Goal: Task Accomplishment & Management: Manage account settings

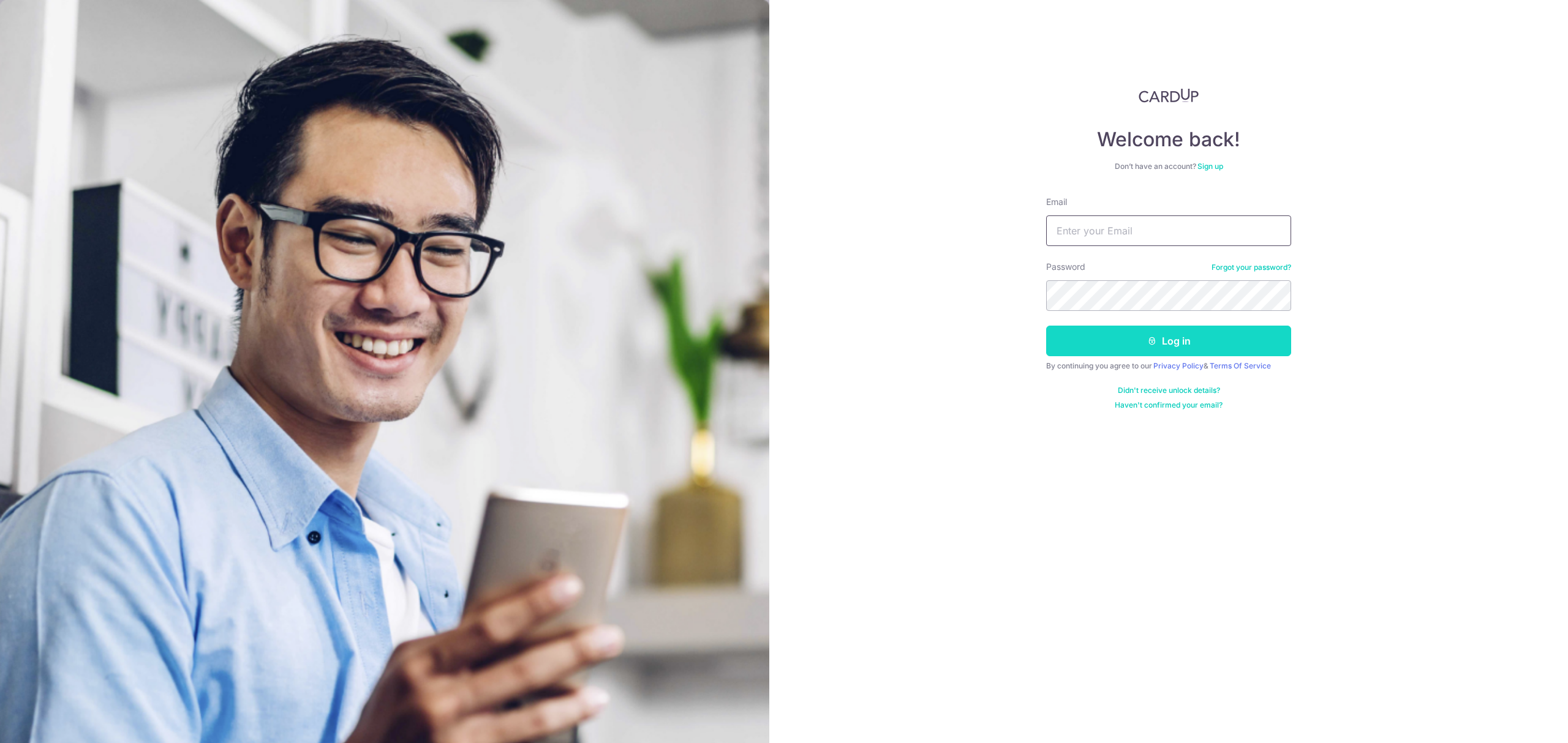
type input "[PERSON_NAME][EMAIL_ADDRESS][DOMAIN_NAME]"
drag, startPoint x: 1177, startPoint y: 341, endPoint x: 1400, endPoint y: 598, distance: 340.3
click at [1177, 341] on button "Log in" at bounding box center [1168, 341] width 245 height 31
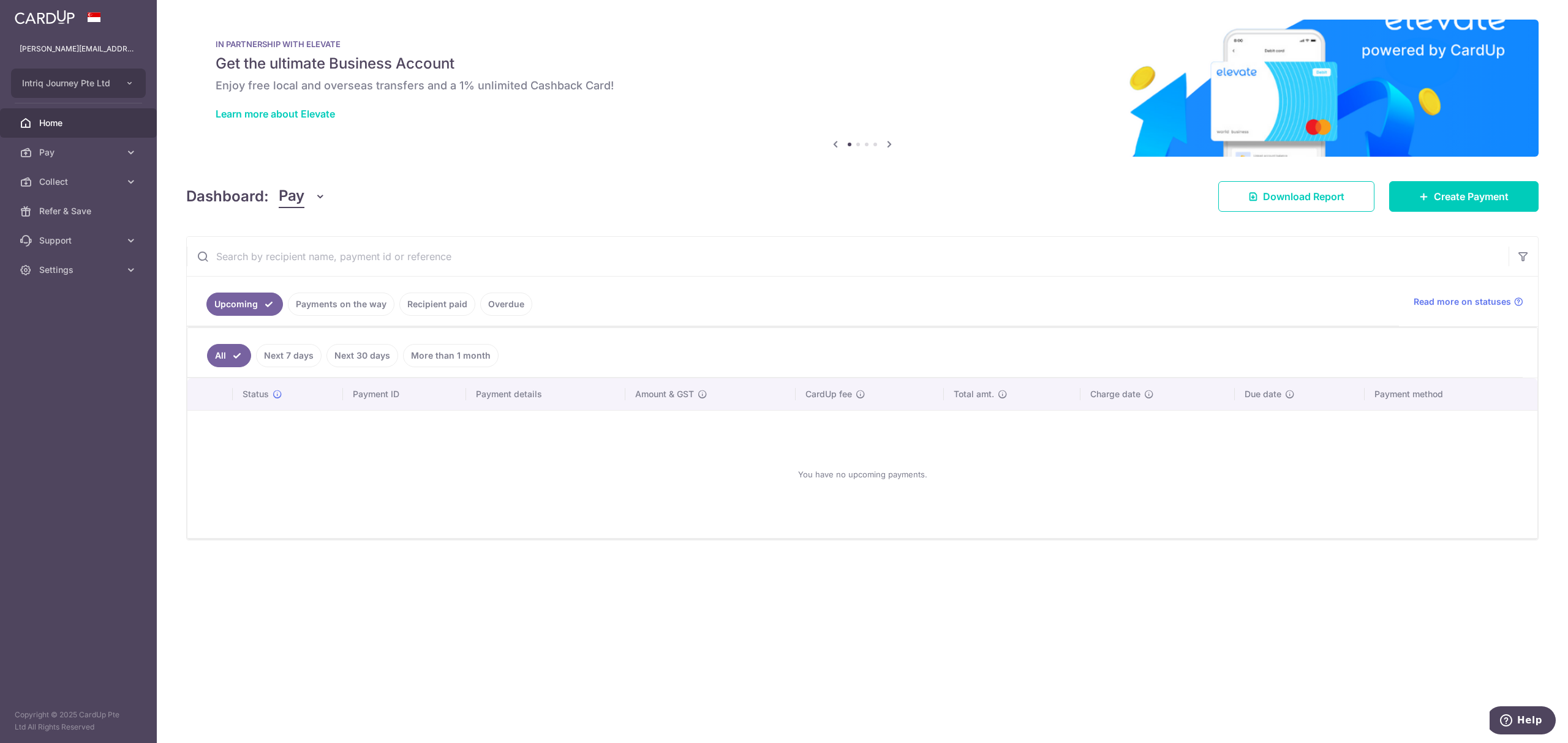
click at [319, 200] on icon "button" at bounding box center [321, 196] width 12 height 12
click at [319, 267] on link "Collect" at bounding box center [343, 260] width 128 height 30
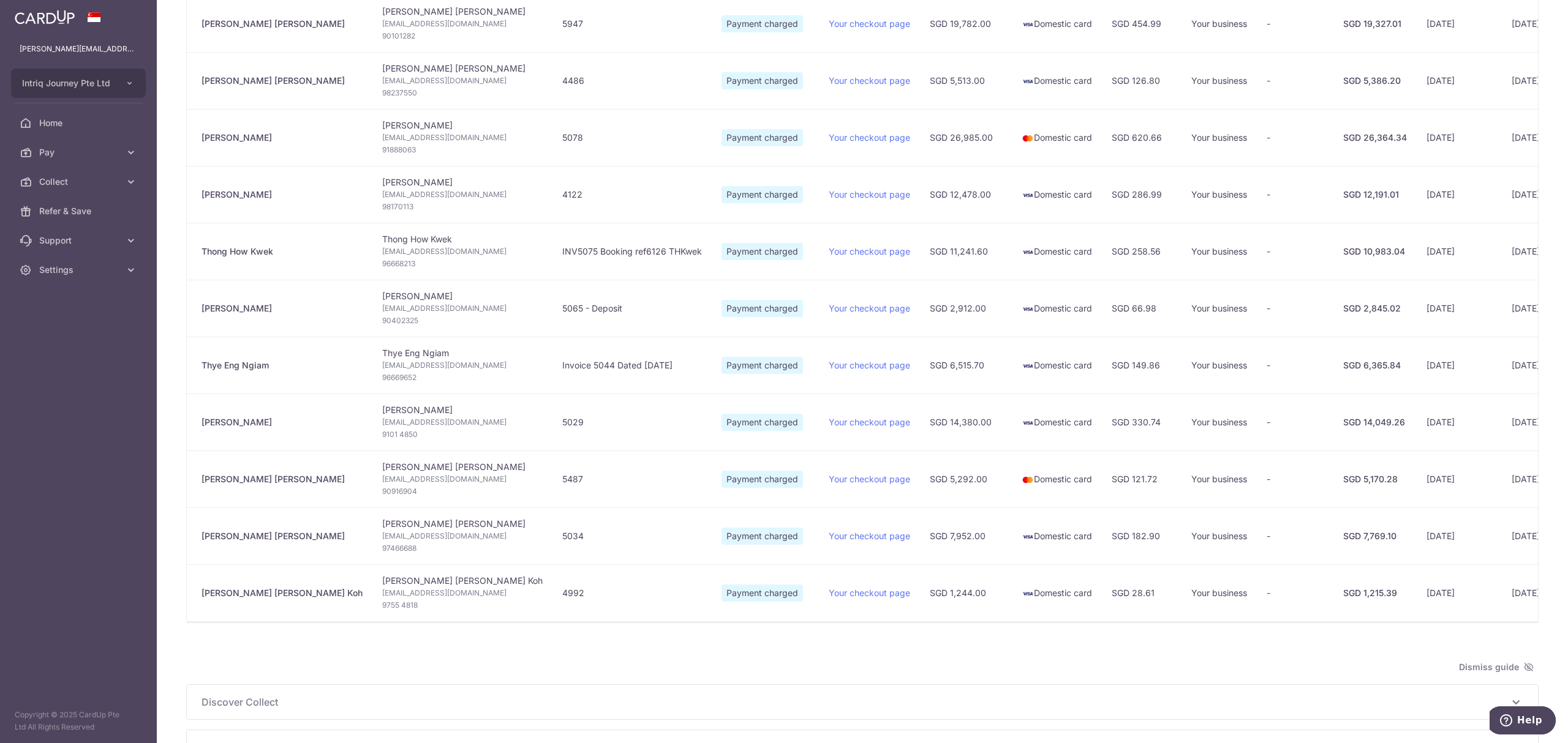
scroll to position [0, 114]
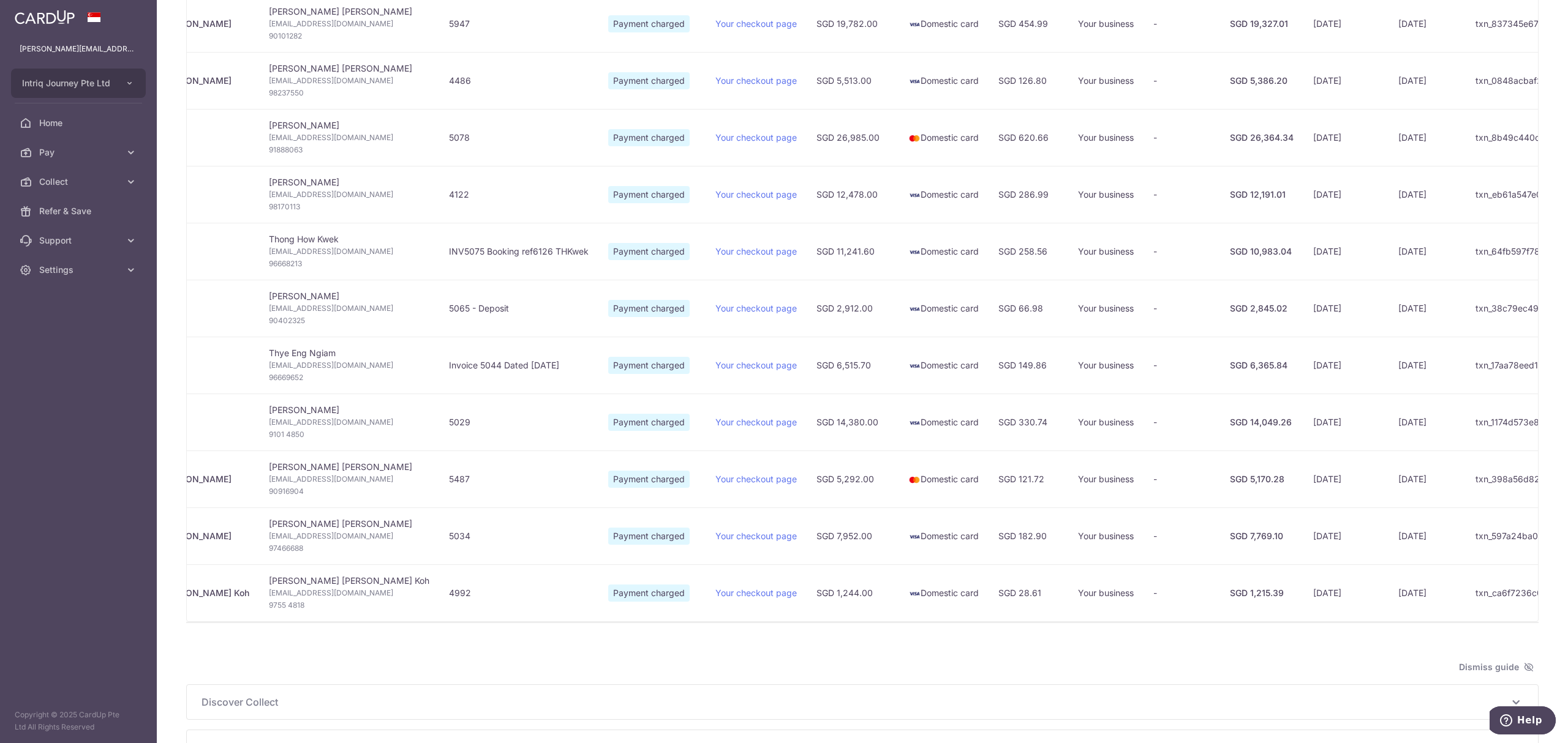
type input "[DATE]"
drag, startPoint x: 1136, startPoint y: 368, endPoint x: 1166, endPoint y: 366, distance: 30.1
click at [1230, 366] on div "SGD 6,365.84" at bounding box center [1261, 366] width 64 height 12
click at [1303, 24] on td "[DATE]" at bounding box center [1345, 23] width 85 height 57
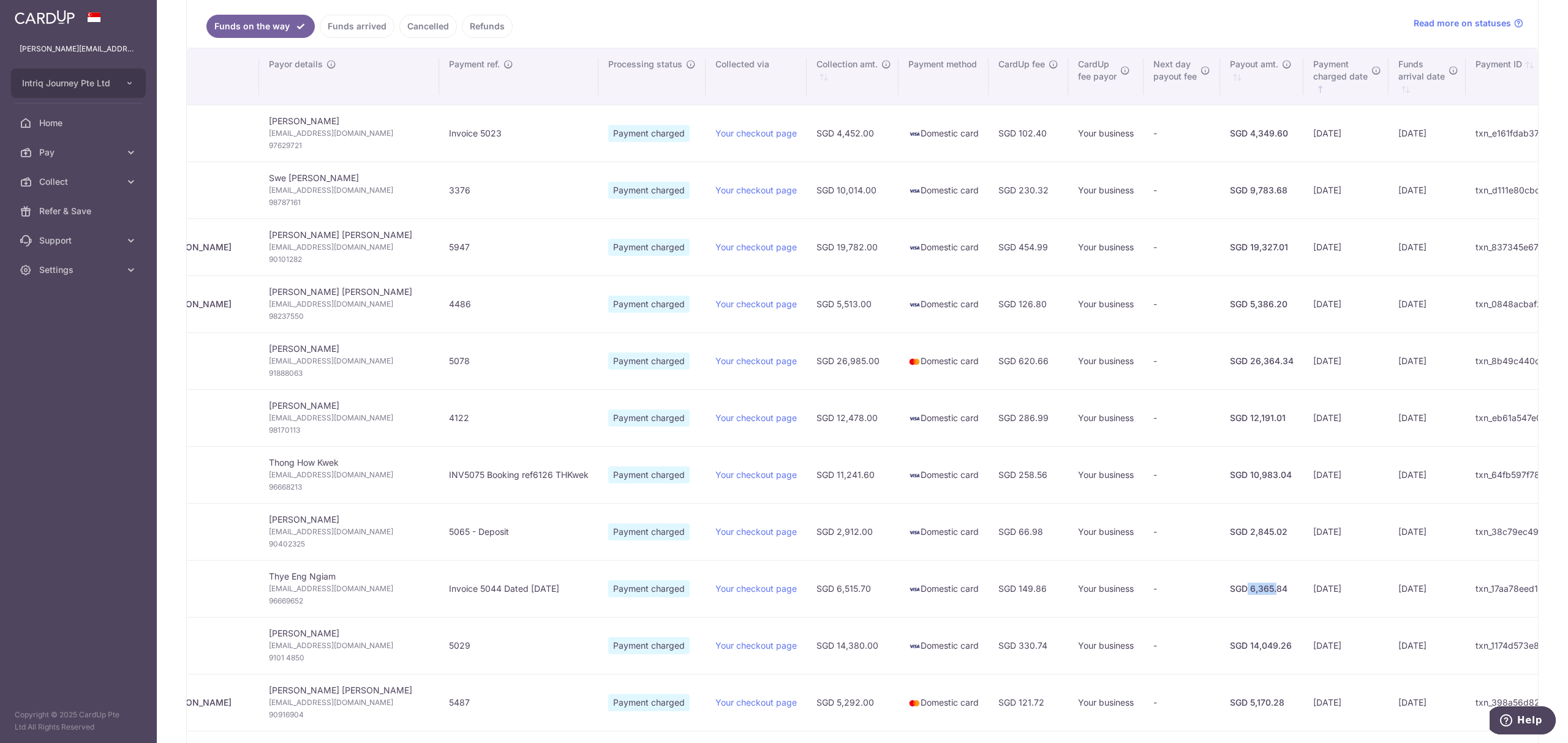
scroll to position [162, 0]
